Goal: Navigation & Orientation: Go to known website

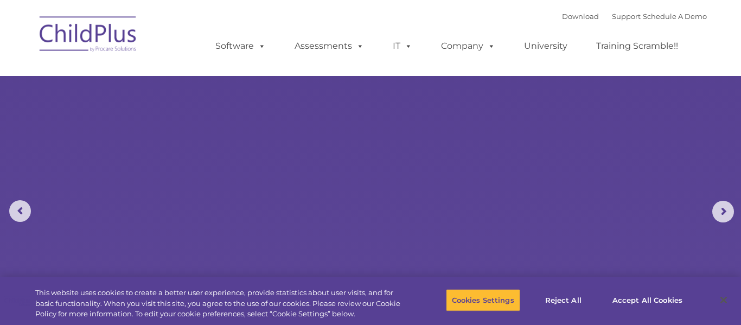
select select "MEDIUM"
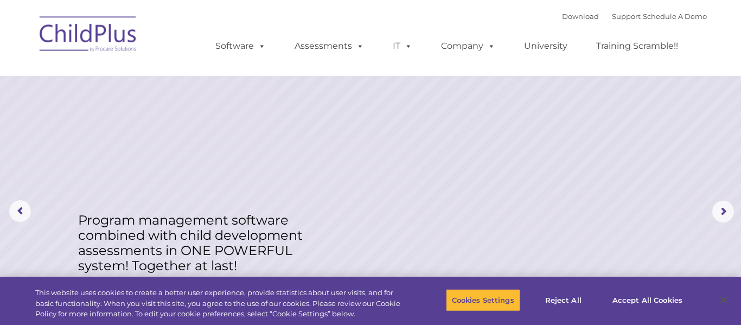
click at [113, 31] on img at bounding box center [88, 36] width 108 height 54
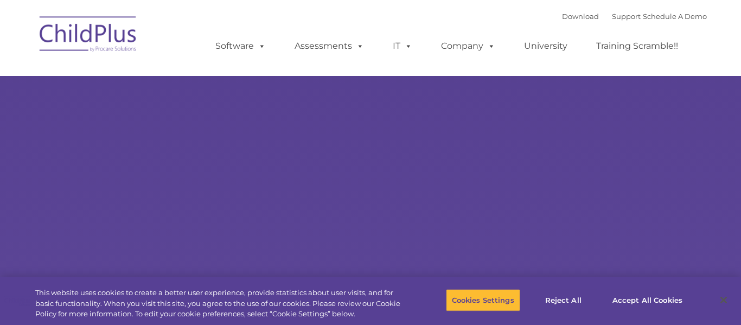
type input ""
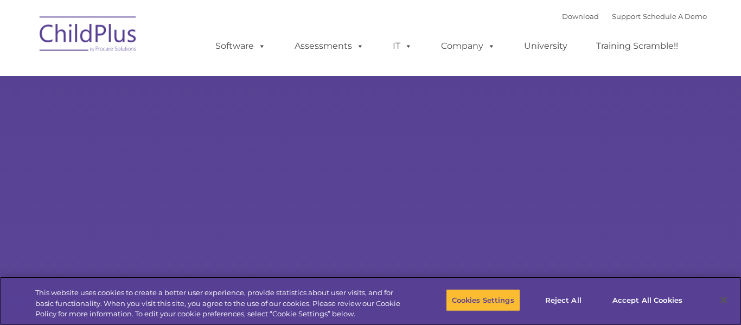
select select "MEDIUM"
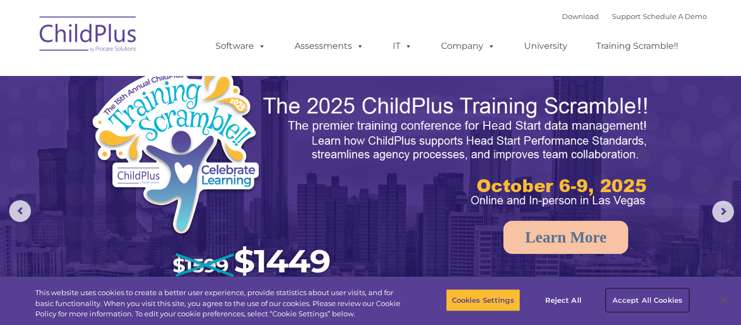
click at [646, 299] on button "Accept All Cookies" at bounding box center [647, 300] width 82 height 23
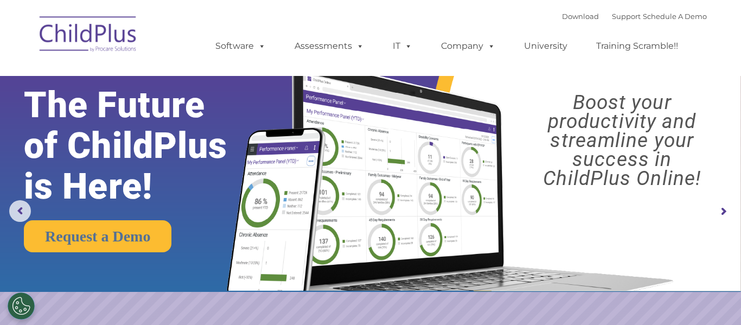
click at [85, 35] on img at bounding box center [88, 36] width 108 height 54
